Goal: Task Accomplishment & Management: Complete application form

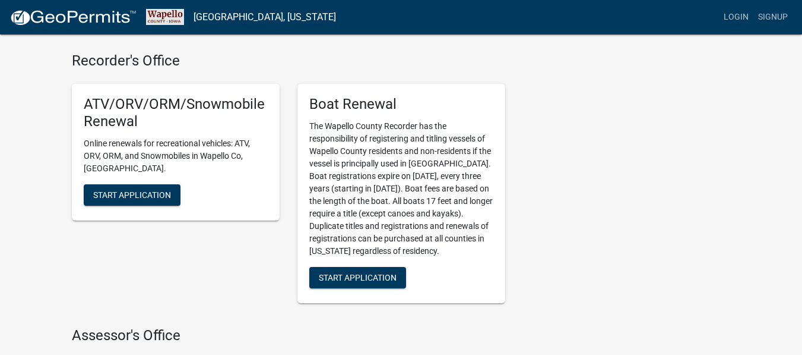
scroll to position [297, 0]
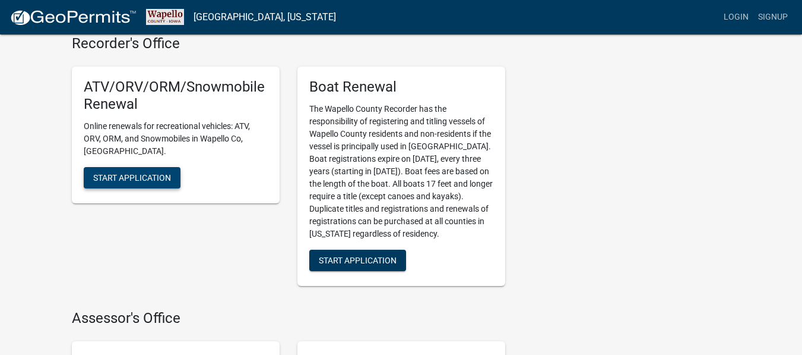
click at [104, 172] on span "Start Application" at bounding box center [132, 177] width 78 height 10
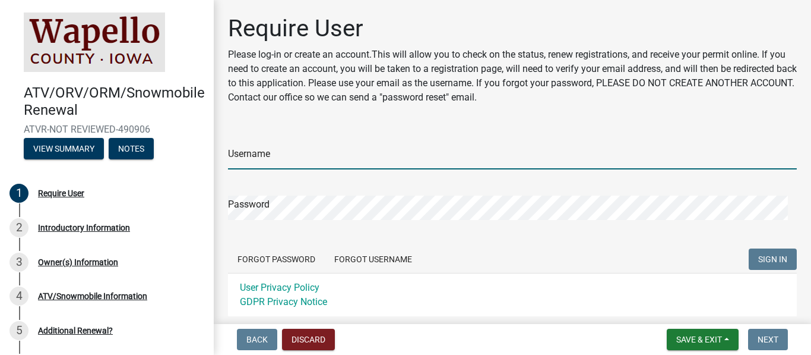
click at [322, 155] on input "Username" at bounding box center [512, 157] width 569 height 24
click at [322, 155] on input "vanantwerp67@g" at bounding box center [512, 157] width 569 height 24
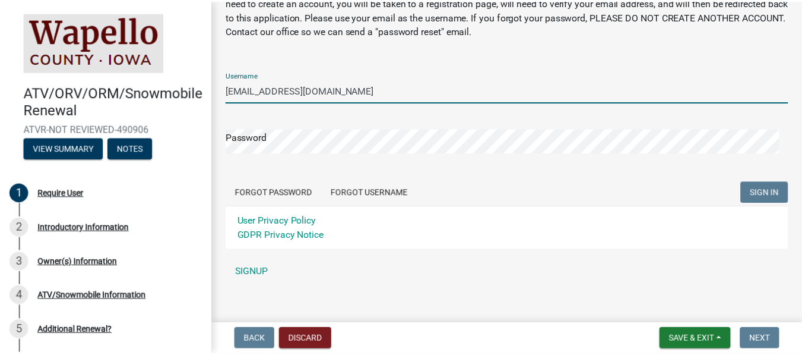
scroll to position [78, 0]
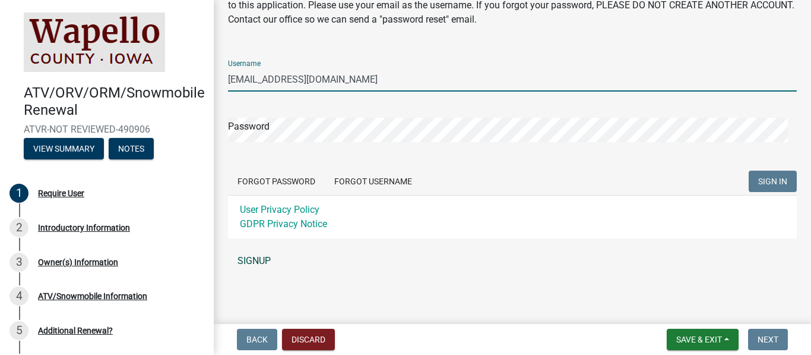
type input "[EMAIL_ADDRESS][DOMAIN_NAME]"
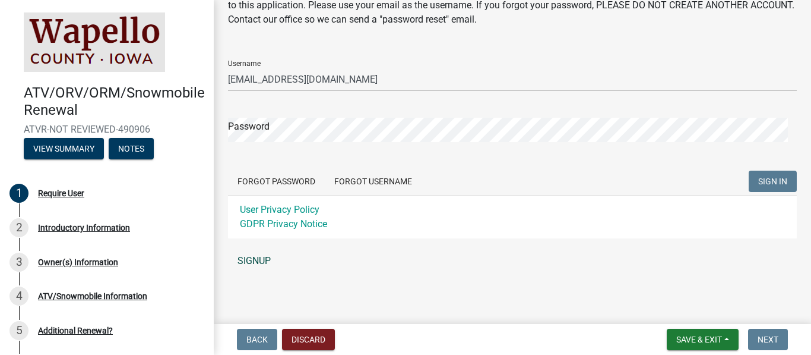
click at [257, 261] on link "SIGNUP" at bounding box center [512, 261] width 569 height 24
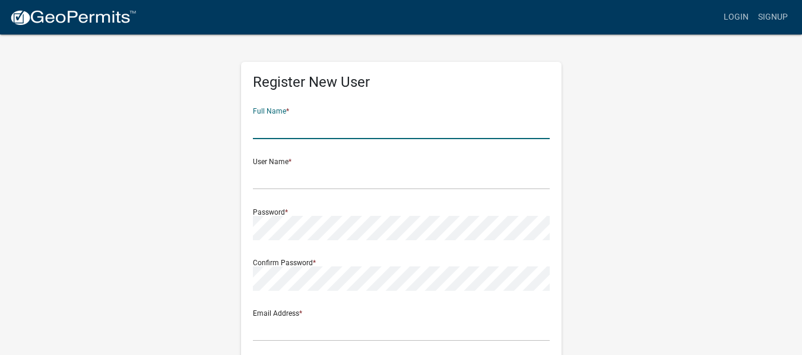
click at [285, 127] on input "text" at bounding box center [401, 127] width 297 height 24
type input "[PERSON_NAME]"
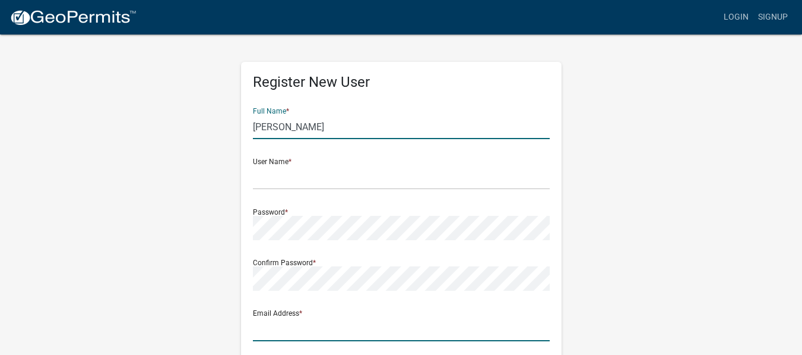
type input "[EMAIL_ADDRESS][DOMAIN_NAME]"
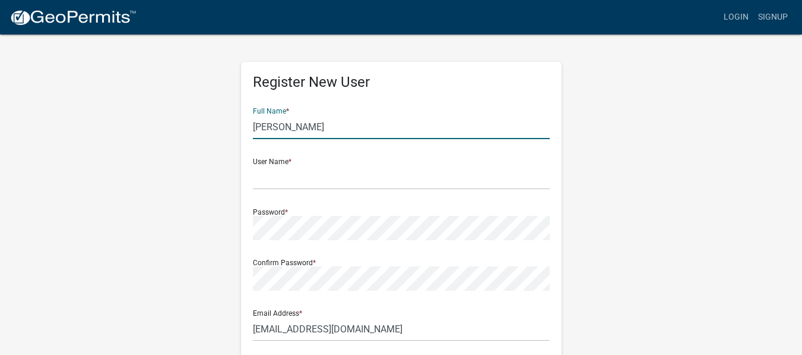
type input "[STREET_ADDRESS]"
type input "Agency"
type input "IA"
type input "52530-0000"
type input "6417770089"
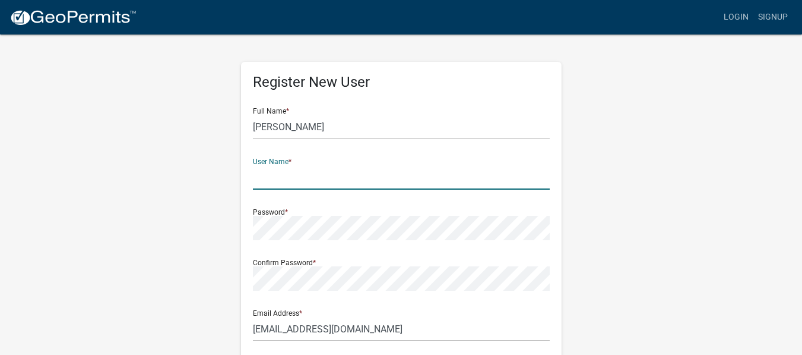
click at [292, 181] on input "text" at bounding box center [401, 177] width 297 height 24
type input "westvan"
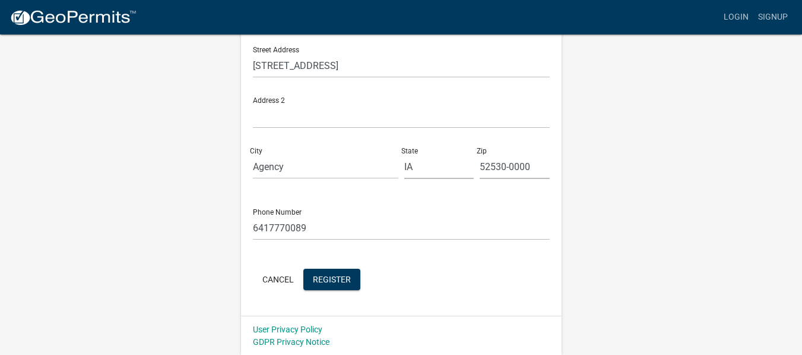
scroll to position [314, 0]
click at [341, 277] on span "Register" at bounding box center [332, 278] width 38 height 10
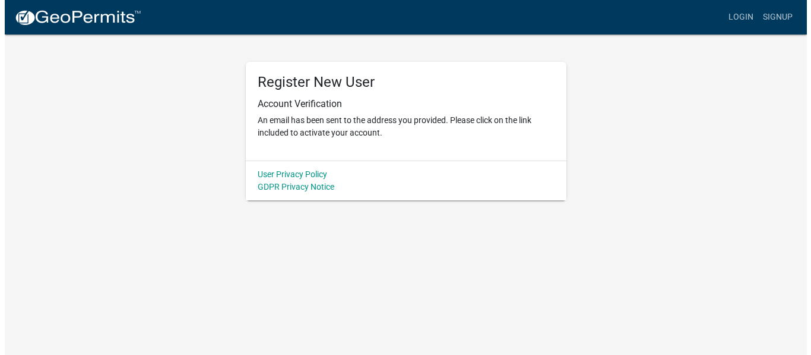
scroll to position [0, 0]
